Goal: Task Accomplishment & Management: Complete application form

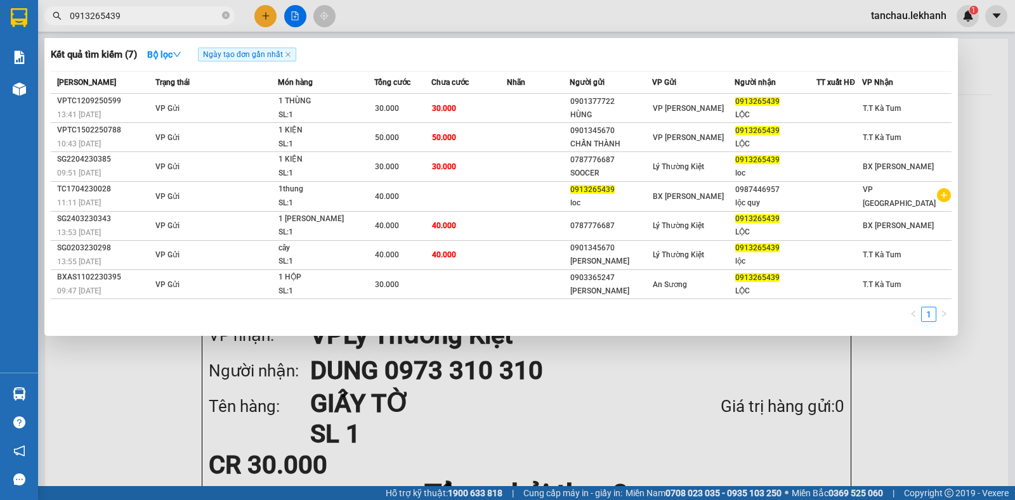
click at [224, 18] on icon "close-circle" at bounding box center [226, 15] width 8 height 8
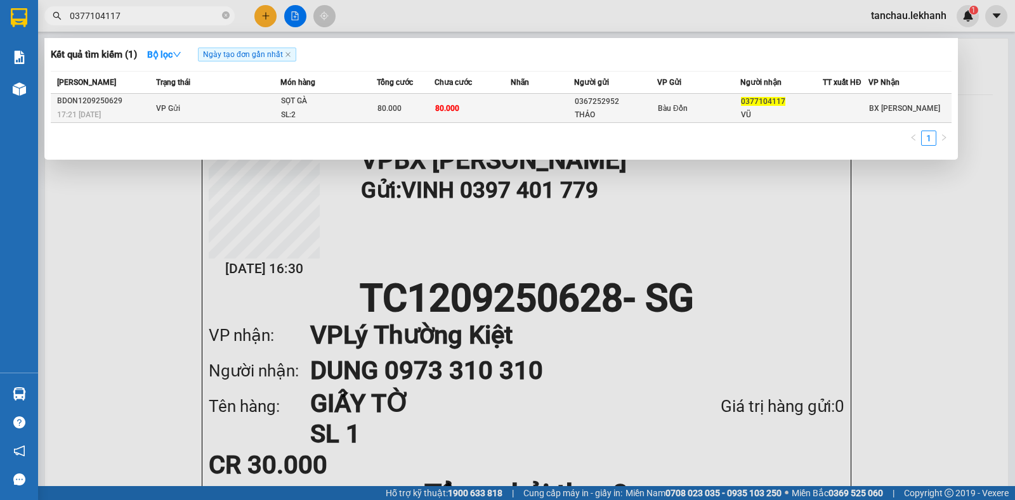
type input "0377104117"
click at [362, 101] on div "SỌT GÀ" at bounding box center [328, 101] width 95 height 14
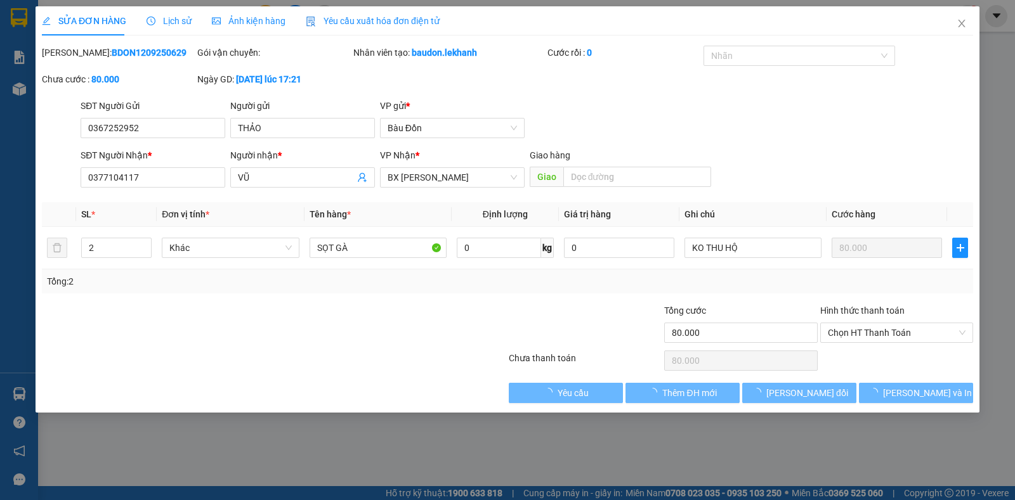
type input "0367252952"
type input "THẢO"
type input "0377104117"
type input "VŨ"
type input "80.000"
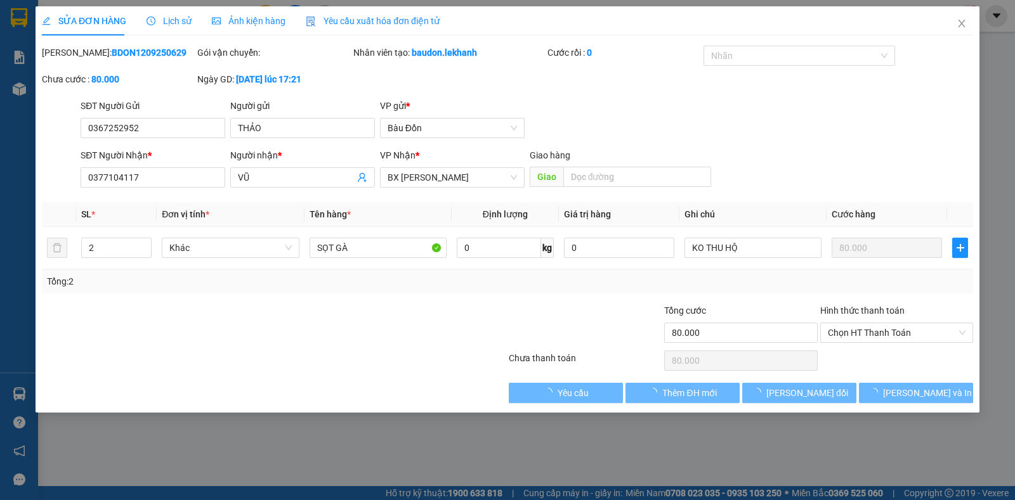
type input "80.000"
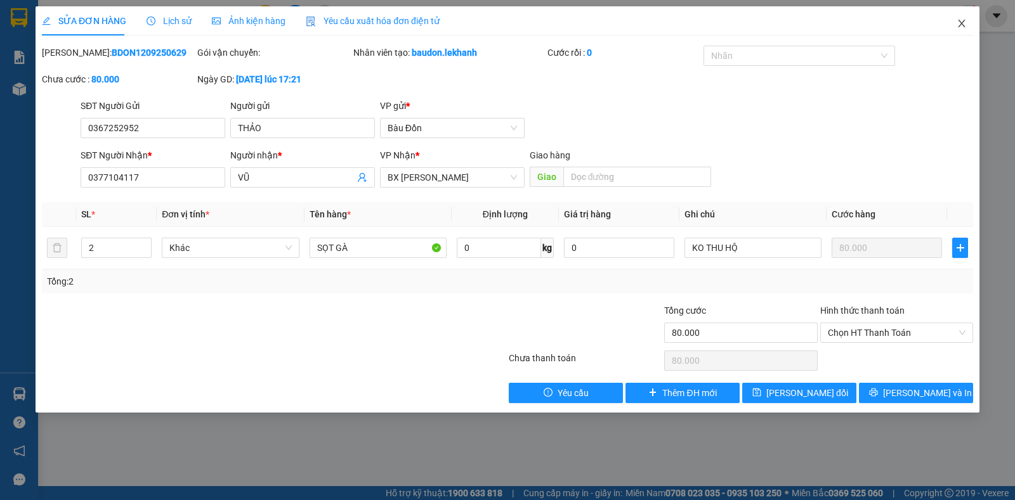
click at [958, 26] on icon "close" at bounding box center [961, 23] width 10 height 10
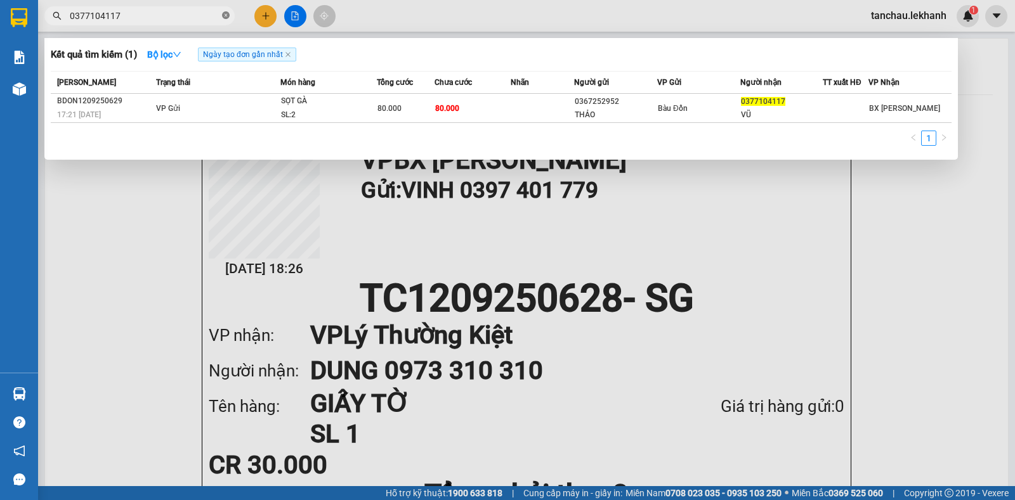
click at [225, 16] on icon "close-circle" at bounding box center [226, 15] width 8 height 8
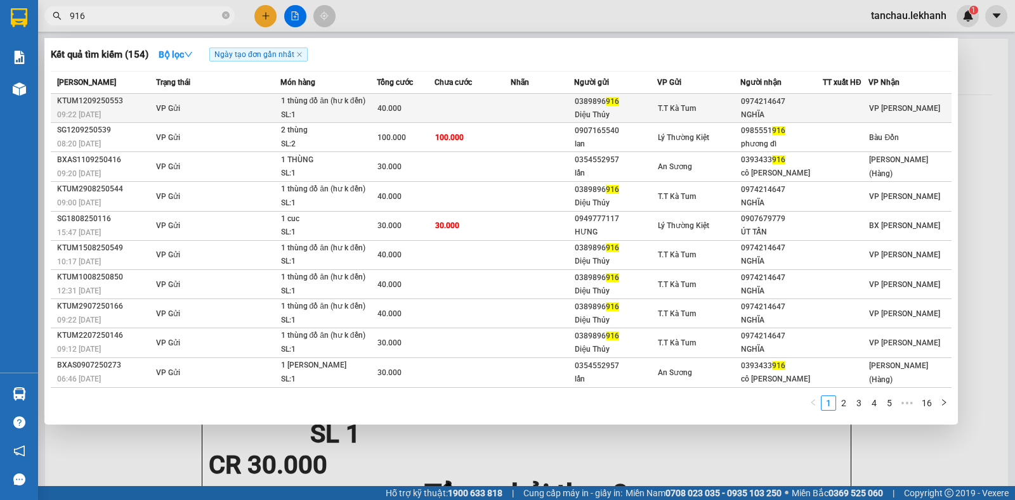
type input "916"
click at [298, 108] on div "1 thùng đồ ăn (hư k đền)" at bounding box center [328, 101] width 95 height 14
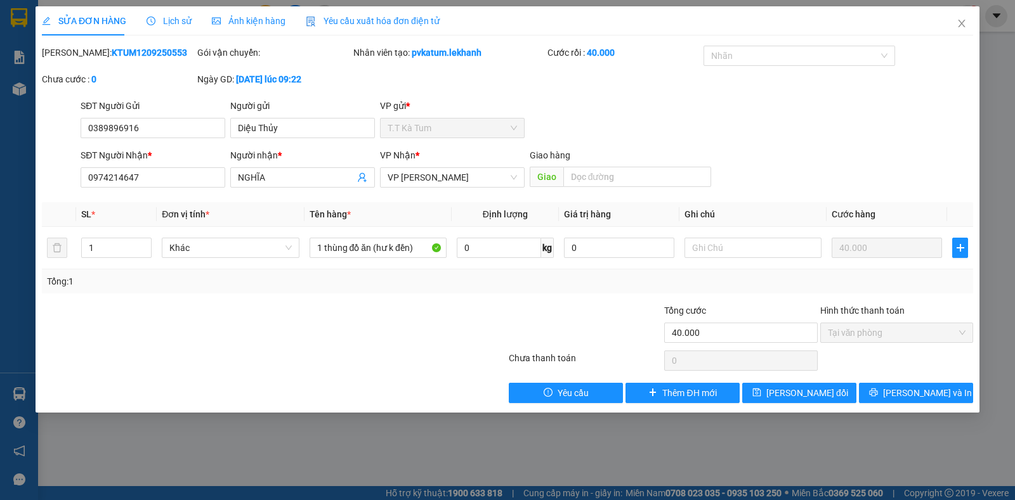
type input "0389896916"
type input "Diệu Thủy"
type input "0974214647"
type input "NGHĨA"
type input "40.000"
